Goal: Information Seeking & Learning: Learn about a topic

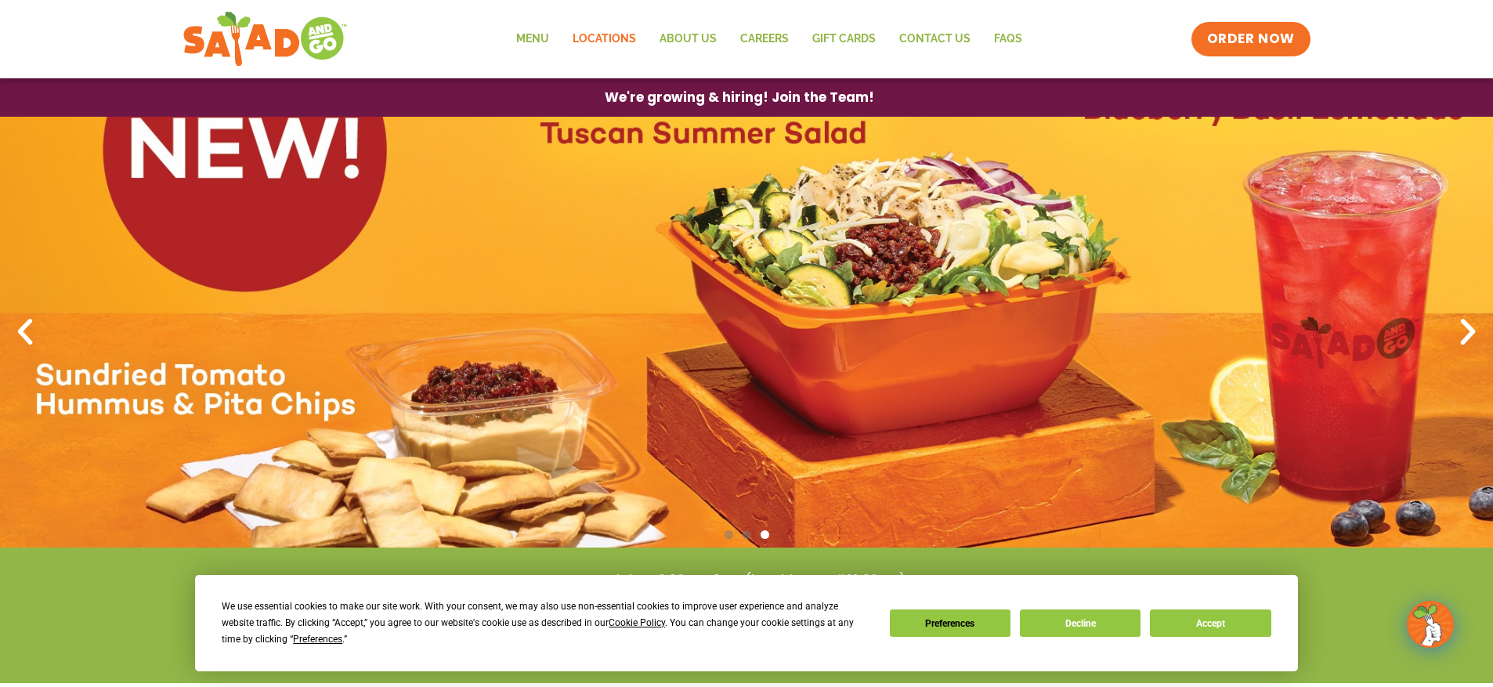
click at [631, 44] on link "Locations" at bounding box center [604, 39] width 87 height 36
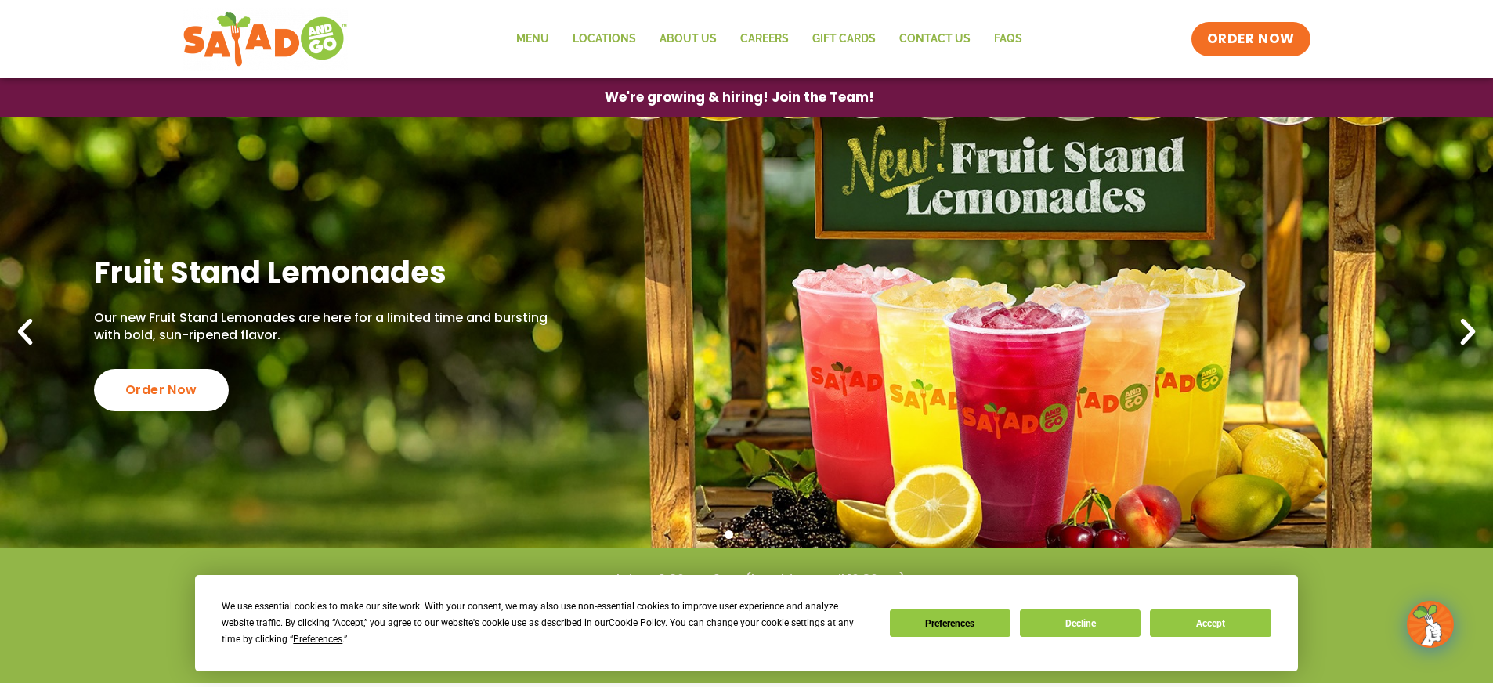
click at [1185, 621] on button "Accept" at bounding box center [1210, 623] width 121 height 27
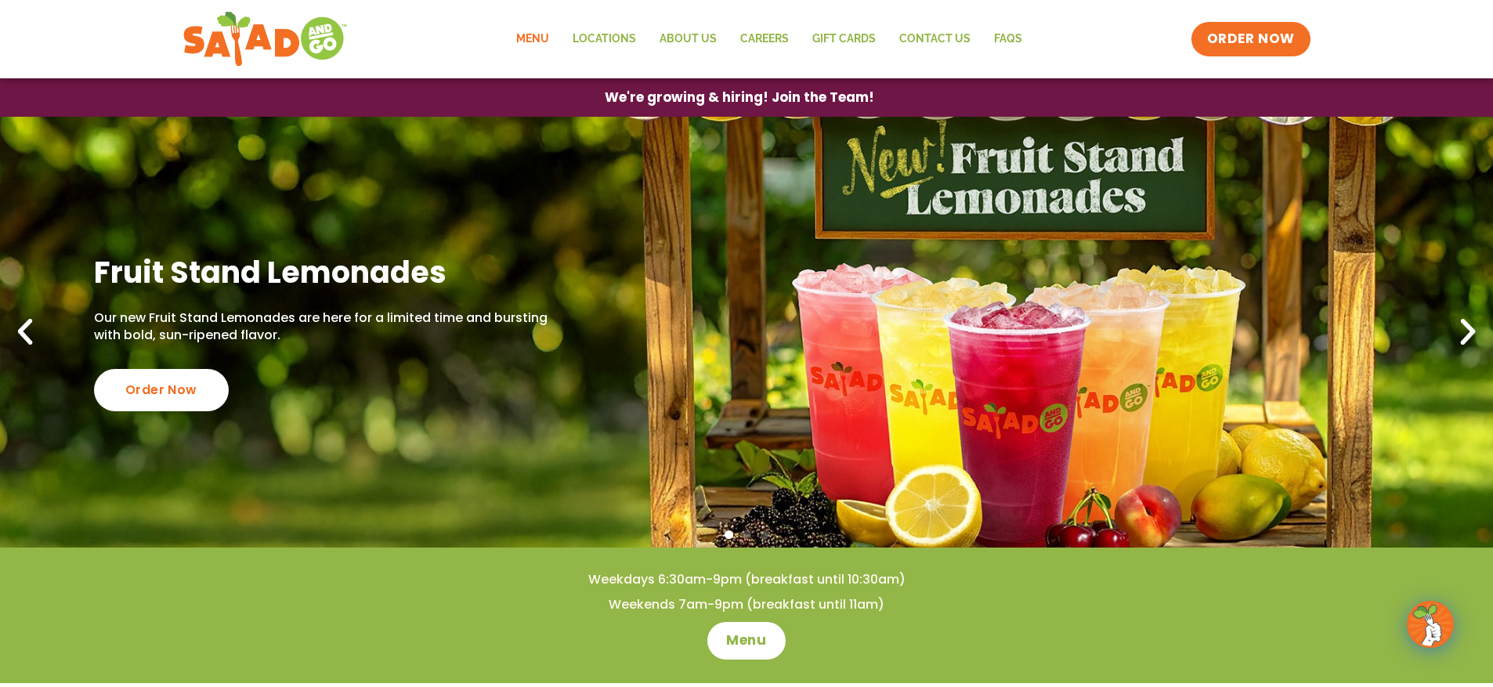
click at [526, 32] on link "Menu" at bounding box center [533, 39] width 56 height 36
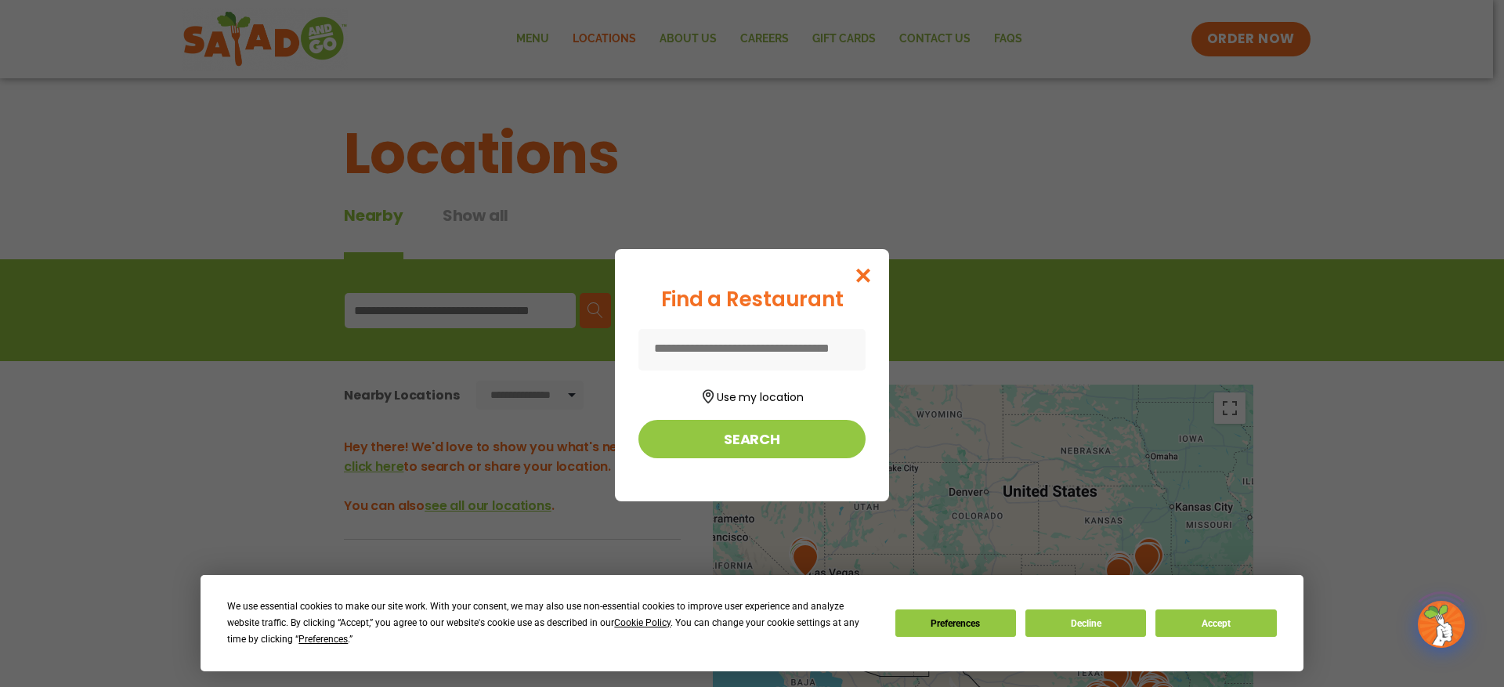
click at [874, 272] on icon "Close modal" at bounding box center [864, 275] width 20 height 16
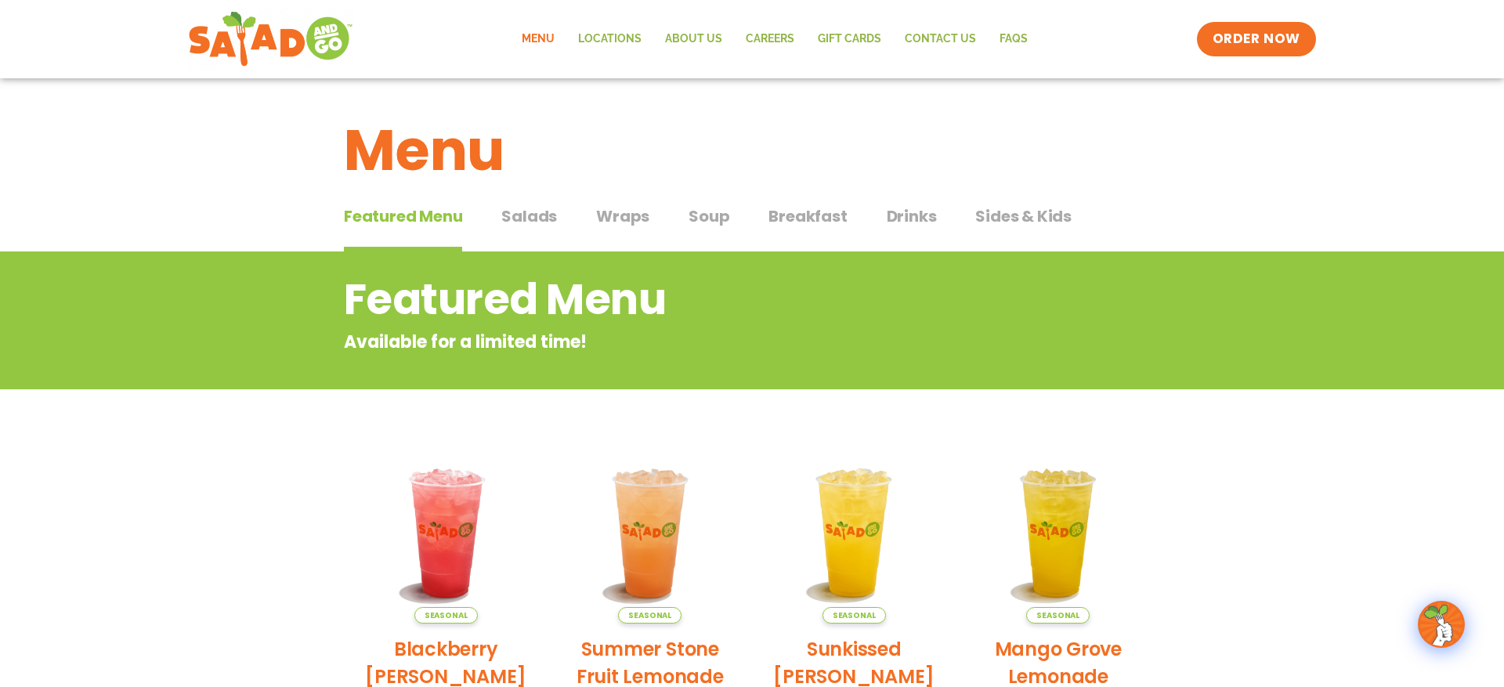
click at [519, 204] on span "Salads" at bounding box center [529, 216] width 56 height 24
